Goal: Information Seeking & Learning: Learn about a topic

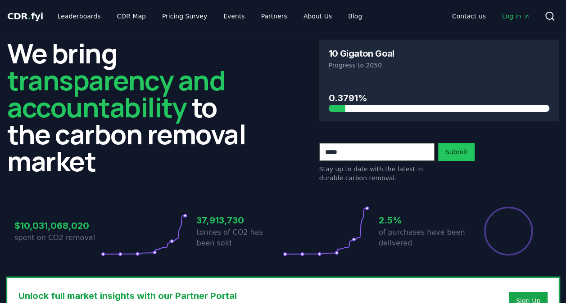
click at [374, 152] on input "email" at bounding box center [376, 152] width 115 height 18
type input "********"
click at [520, 15] on span "Log in" at bounding box center [516, 16] width 28 height 9
click at [37, 187] on div "We bring transparency and accountability to the carbon removal market 10 Gigato…" at bounding box center [283, 155] width 566 height 246
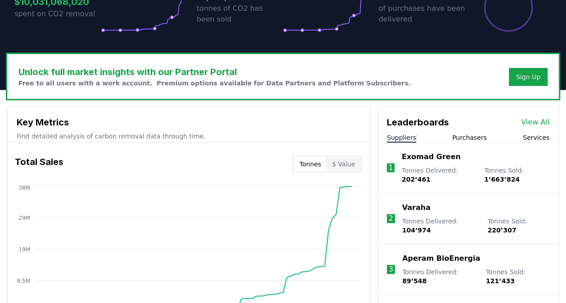
scroll to position [270, 0]
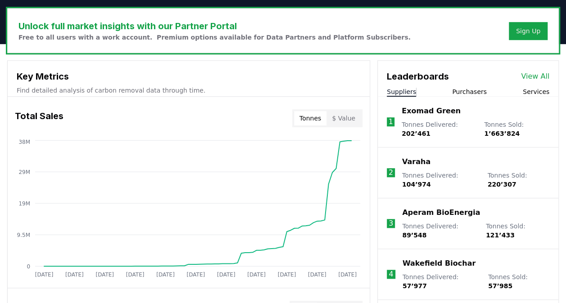
drag, startPoint x: 57, startPoint y: 89, endPoint x: 121, endPoint y: 92, distance: 64.9
click at [57, 89] on p "Find detailed analysis of carbon removal data through time." at bounding box center [189, 90] width 344 height 9
click at [524, 70] on div "Leaderboards View All" at bounding box center [468, 72] width 180 height 22
click at [526, 74] on link "View All" at bounding box center [535, 76] width 28 height 11
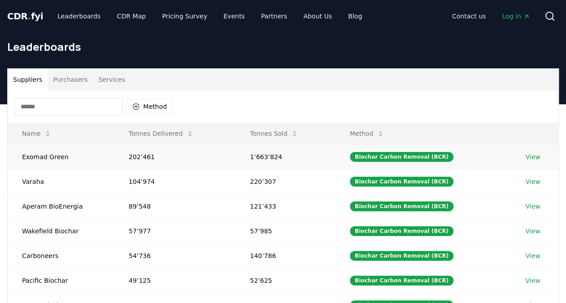
click at [534, 157] on link "View" at bounding box center [532, 157] width 15 height 9
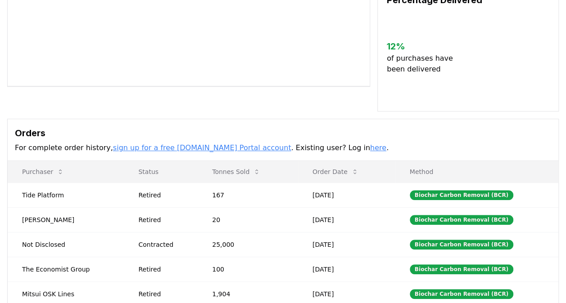
scroll to position [225, 0]
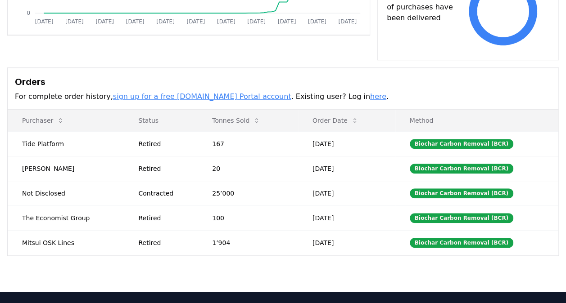
click at [226, 92] on link "sign up for a free CDR.fyi Portal account" at bounding box center [202, 96] width 178 height 9
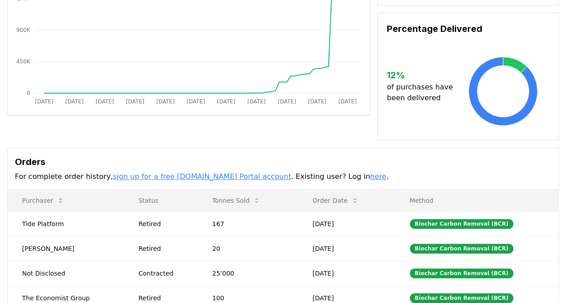
scroll to position [0, 0]
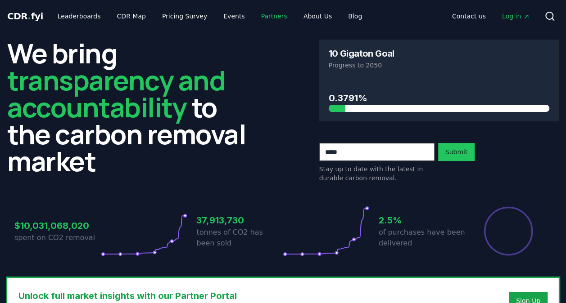
click at [266, 16] on link "Partners" at bounding box center [274, 16] width 40 height 16
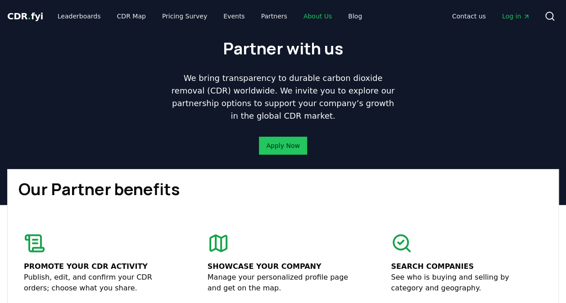
click at [301, 22] on link "About Us" at bounding box center [317, 16] width 43 height 16
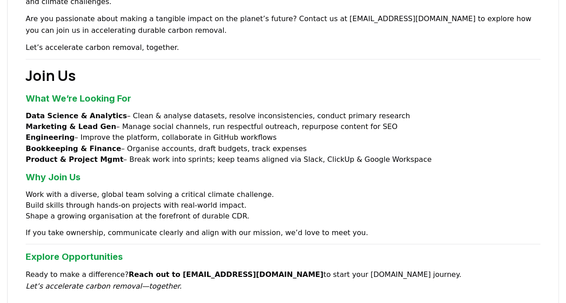
scroll to position [810, 0]
